Goal: Transaction & Acquisition: Purchase product/service

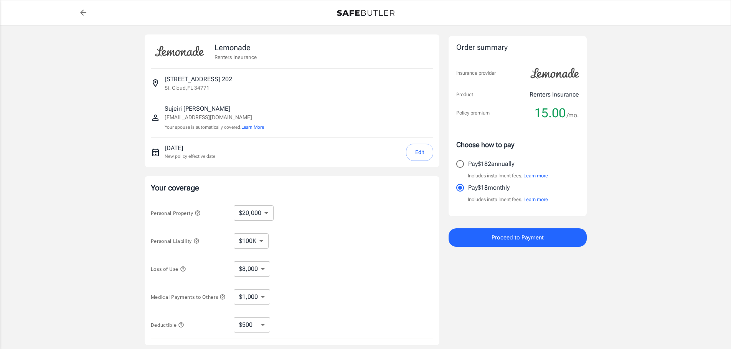
select select "20000"
select select "500"
click at [267, 211] on select "$10,000 $20,000 $30,000 $40,000 $50,000 $100K" at bounding box center [254, 213] width 40 height 15
select select "100000"
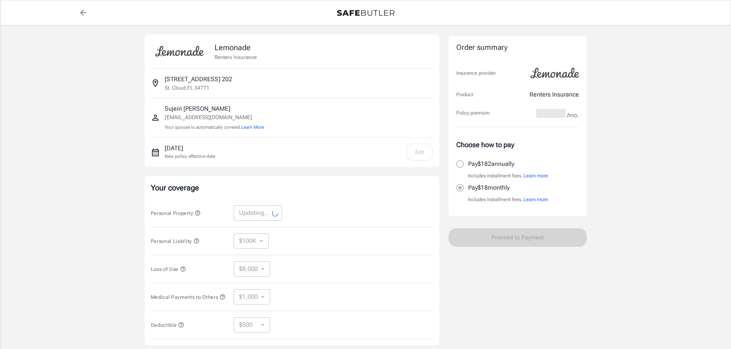
select select "100000"
select select "40000"
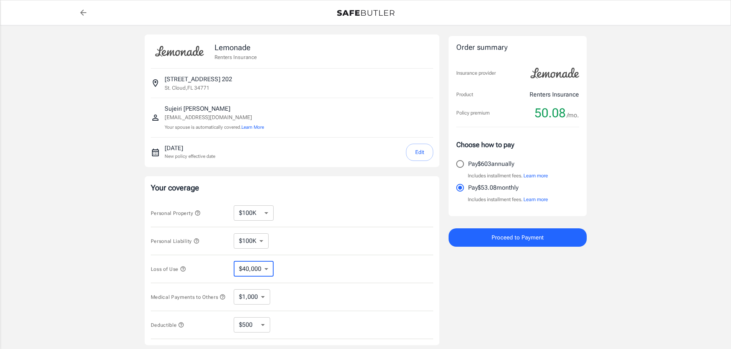
click at [262, 272] on select "$40,000" at bounding box center [254, 269] width 40 height 15
click at [265, 243] on select "$100K $200K $300K $400K $500K" at bounding box center [251, 241] width 35 height 15
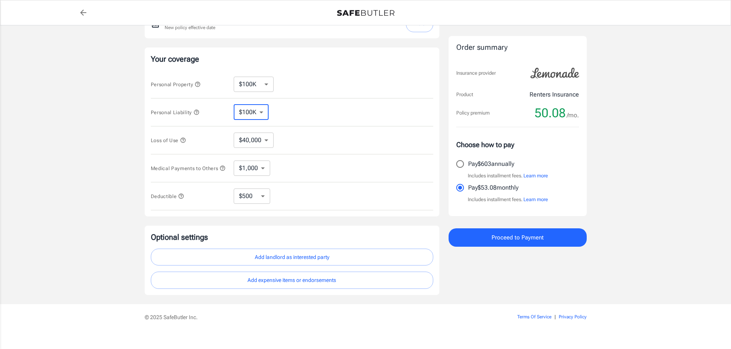
scroll to position [141, 0]
